Goal: Find specific page/section: Find specific page/section

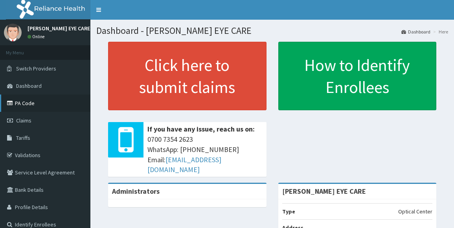
click at [41, 106] on link "PA Code" at bounding box center [45, 102] width 90 height 17
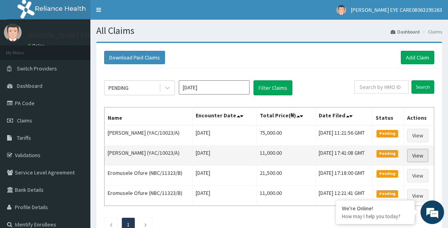
click at [424, 154] on link "View" at bounding box center [417, 155] width 21 height 13
